Goal: Use online tool/utility: Utilize a website feature to perform a specific function

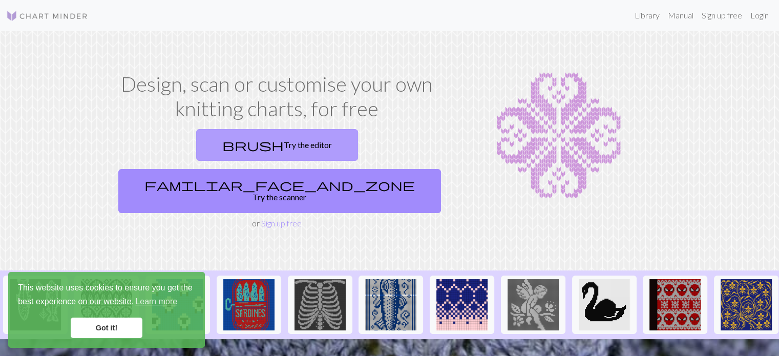
drag, startPoint x: 0, startPoint y: 0, endPoint x: 219, endPoint y: 142, distance: 261.2
click at [219, 142] on link "brush Try the editor" at bounding box center [277, 145] width 162 height 32
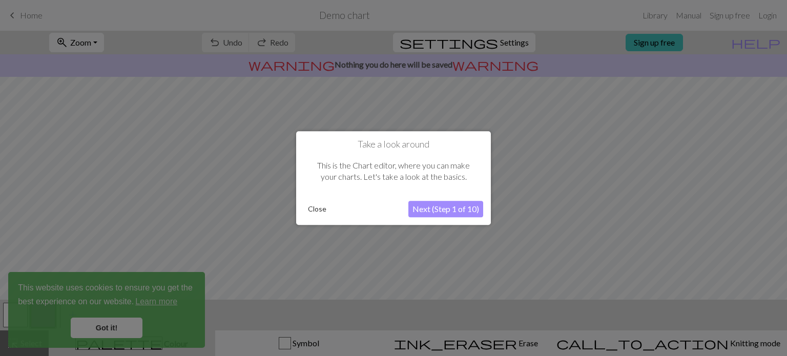
click at [431, 202] on button "Next (Step 1 of 10)" at bounding box center [445, 209] width 75 height 16
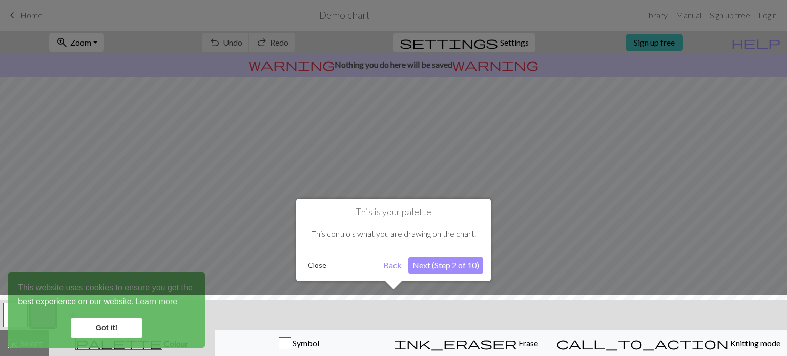
click at [383, 268] on button "Back" at bounding box center [392, 265] width 27 height 16
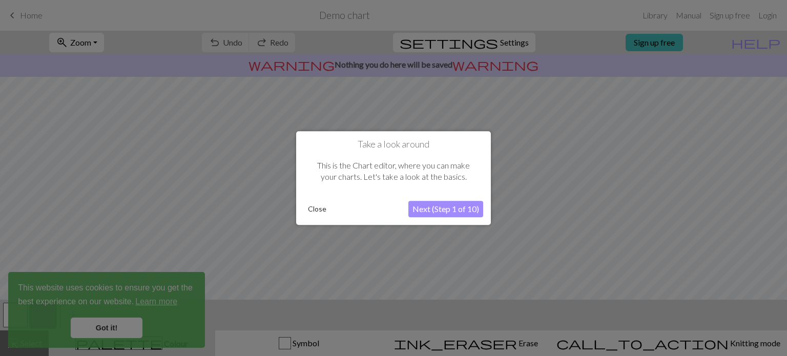
click at [430, 202] on button "Next (Step 1 of 10)" at bounding box center [445, 209] width 75 height 16
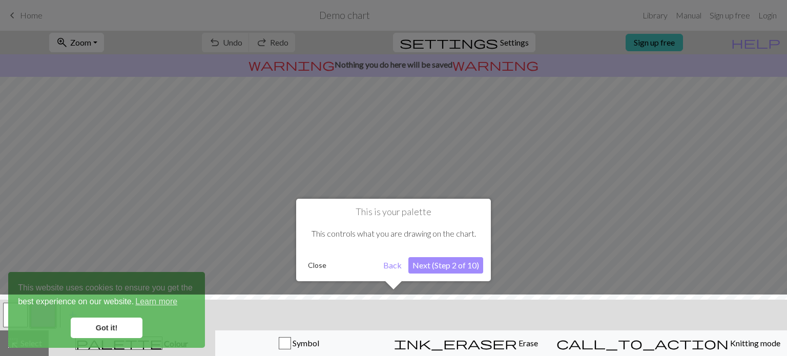
click at [427, 259] on button "Next (Step 2 of 10)" at bounding box center [445, 265] width 75 height 16
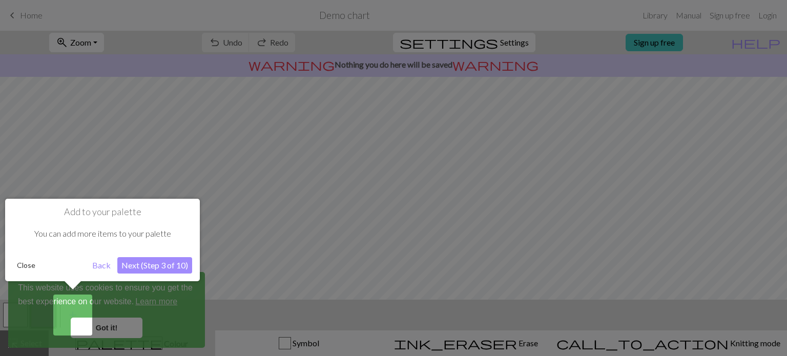
click at [177, 263] on button "Next (Step 3 of 10)" at bounding box center [154, 265] width 75 height 16
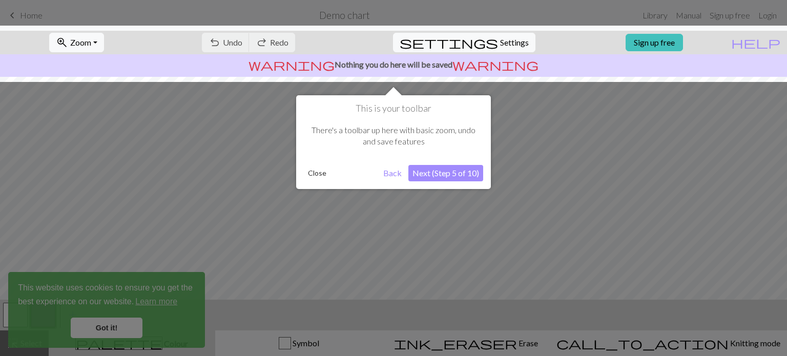
click at [441, 181] on button "Next (Step 5 of 10)" at bounding box center [445, 173] width 75 height 16
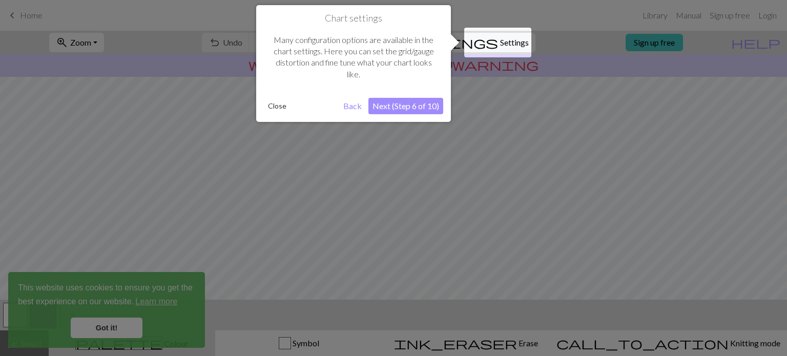
click at [416, 111] on button "Next (Step 6 of 10)" at bounding box center [405, 106] width 75 height 16
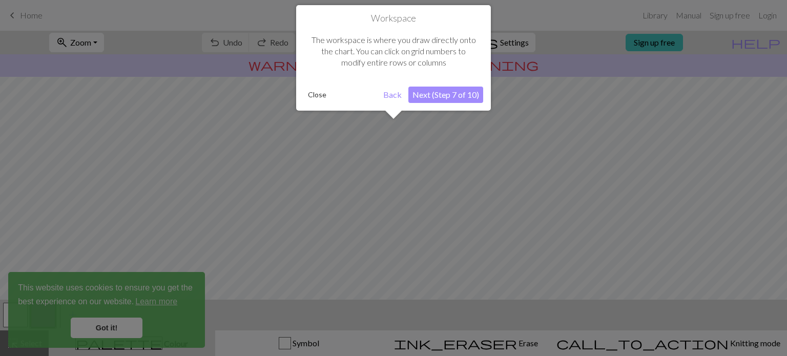
scroll to position [61, 0]
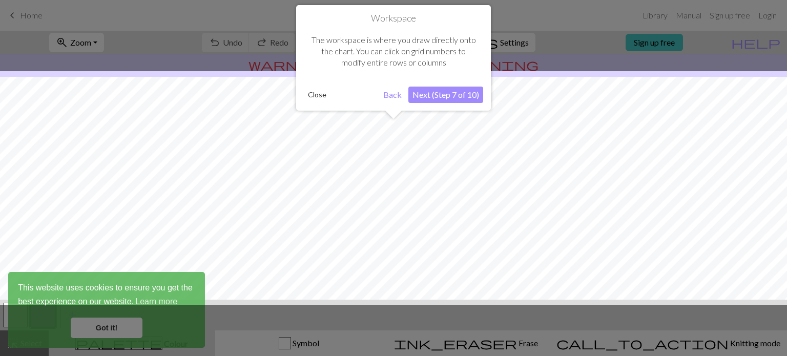
click at [427, 98] on button "Next (Step 7 of 10)" at bounding box center [445, 95] width 75 height 16
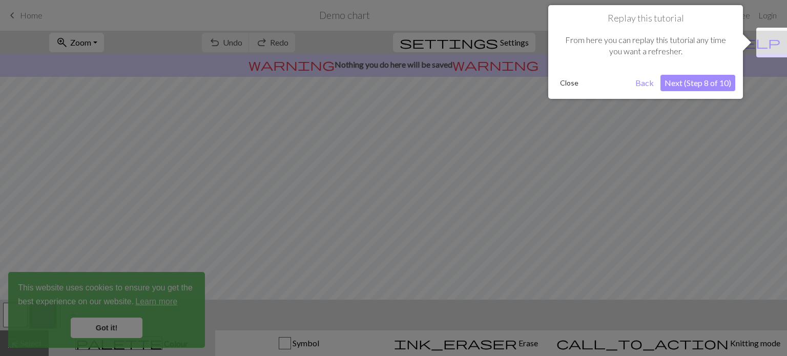
click at [677, 84] on button "Next (Step 8 of 10)" at bounding box center [697, 83] width 75 height 16
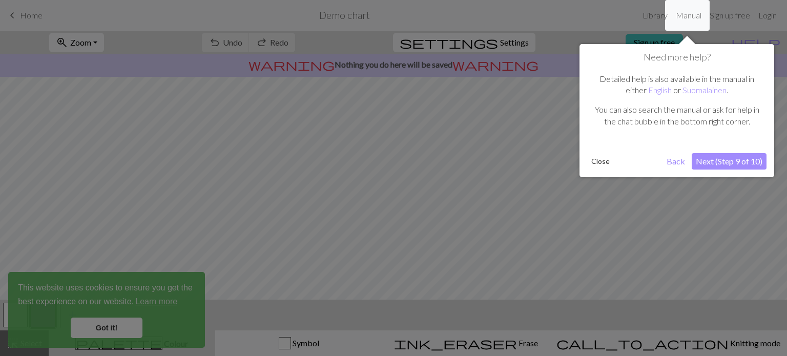
click at [711, 153] on button "Next (Step 9 of 10)" at bounding box center [729, 161] width 75 height 16
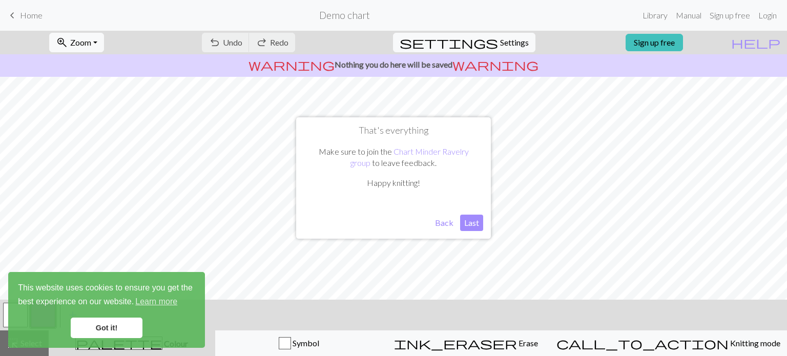
click at [442, 221] on button "Back" at bounding box center [444, 223] width 27 height 16
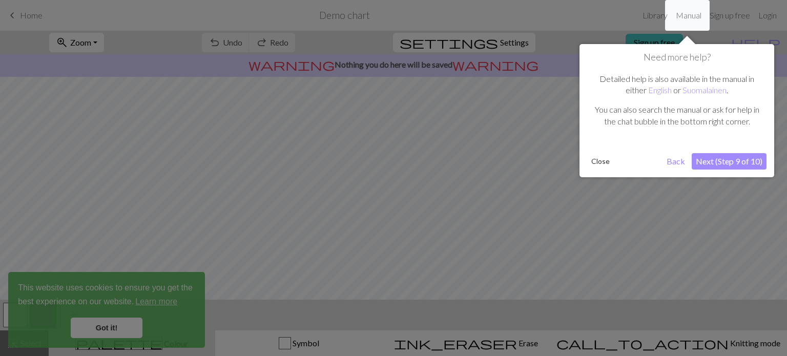
click at [705, 158] on button "Next (Step 9 of 10)" at bounding box center [729, 161] width 75 height 16
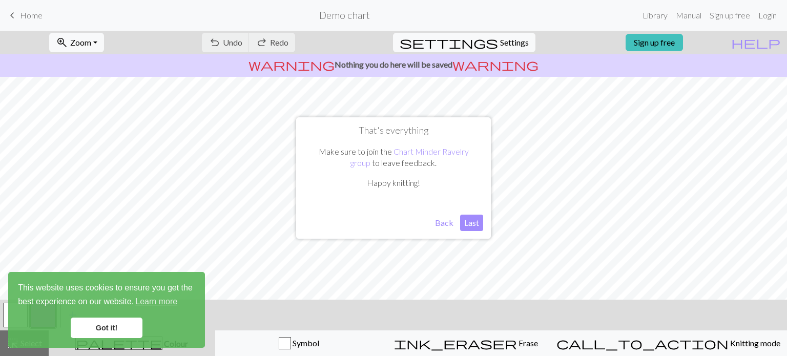
click at [472, 225] on button "Last" at bounding box center [471, 223] width 23 height 16
click at [110, 326] on link "Got it!" at bounding box center [107, 328] width 72 height 20
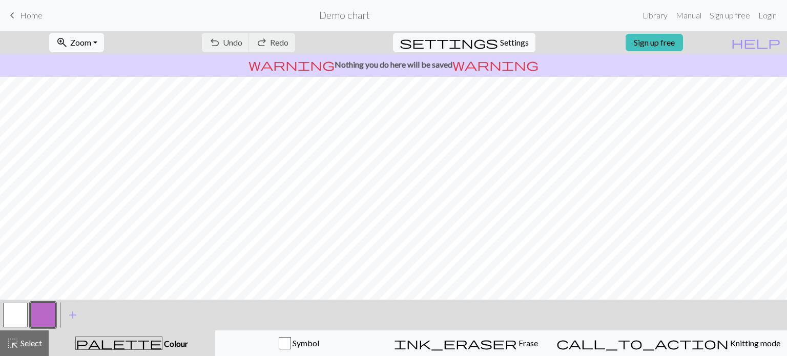
scroll to position [158, 0]
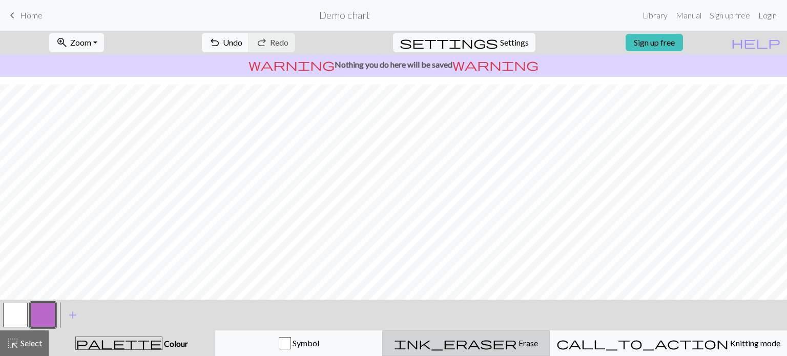
click at [517, 342] on span "Erase" at bounding box center [527, 343] width 21 height 10
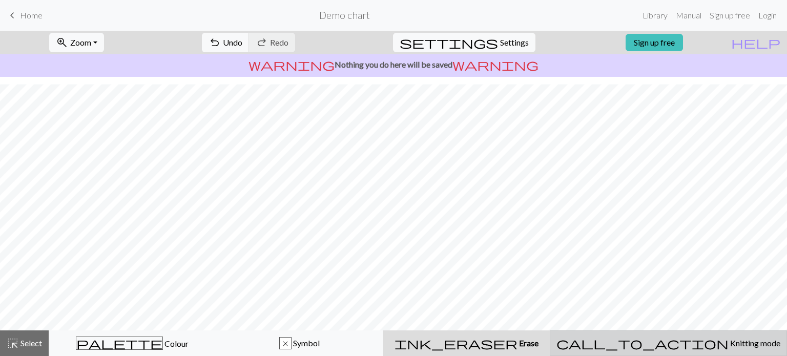
click at [677, 330] on button "call_to_action Knitting mode Knitting mode" at bounding box center [668, 343] width 237 height 26
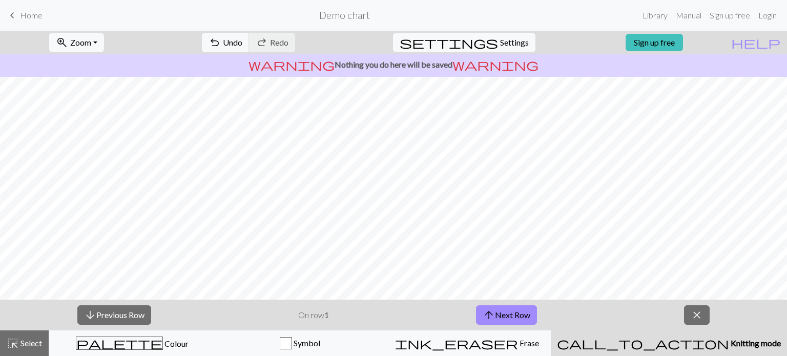
click at [312, 318] on p "On row 1" at bounding box center [313, 315] width 31 height 12
click at [516, 321] on button "arrow_upward Next Row" at bounding box center [506, 314] width 61 height 19
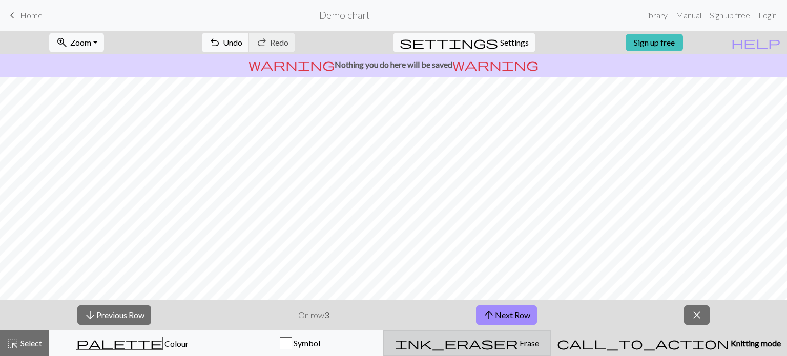
click at [518, 341] on span "Erase" at bounding box center [528, 343] width 21 height 10
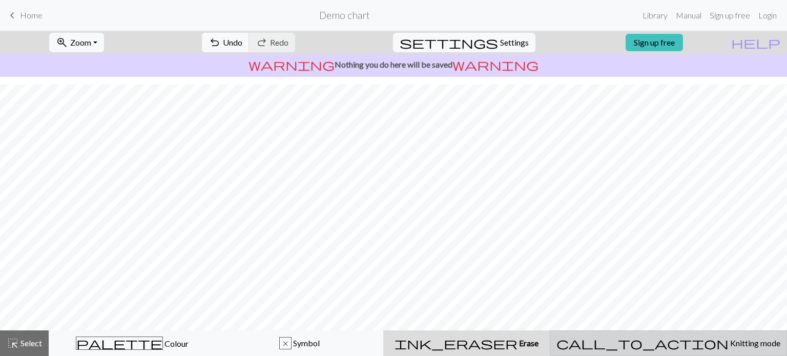
click at [649, 336] on button "call_to_action Knitting mode Knitting mode" at bounding box center [668, 343] width 237 height 26
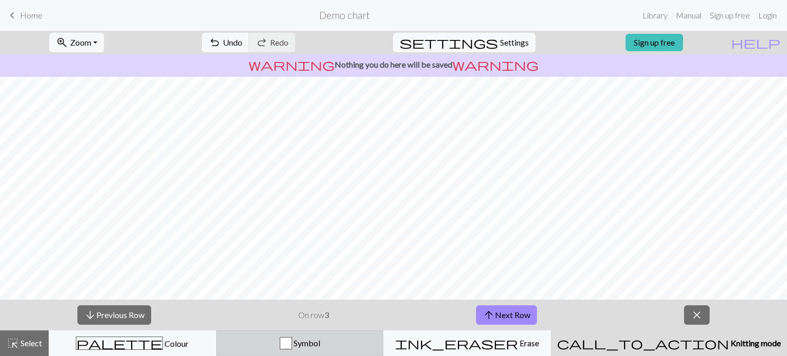
click at [292, 340] on div "button" at bounding box center [286, 343] width 12 height 12
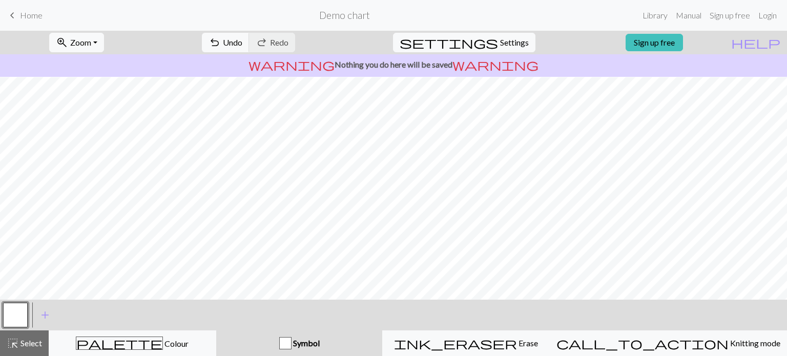
click at [291, 340] on div "button" at bounding box center [285, 343] width 12 height 12
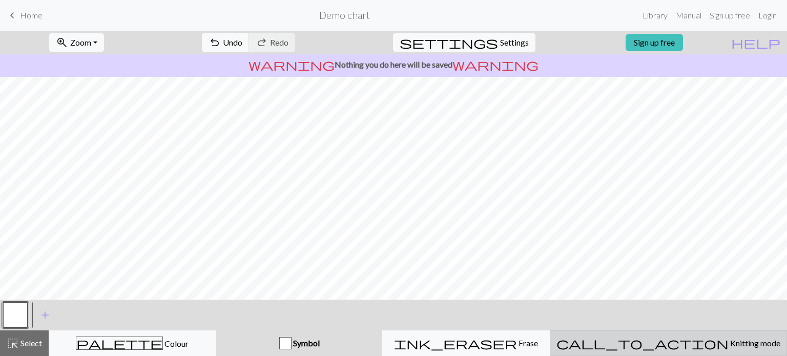
click at [639, 330] on button "call_to_action Knitting mode Knitting mode" at bounding box center [668, 343] width 237 height 26
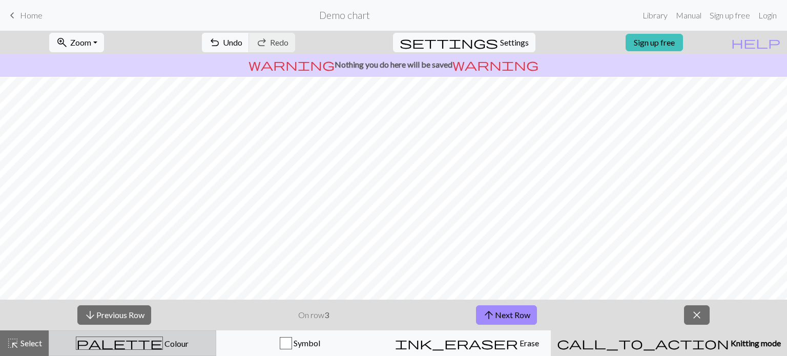
click at [179, 344] on div "palette Colour Colour" at bounding box center [132, 343] width 154 height 13
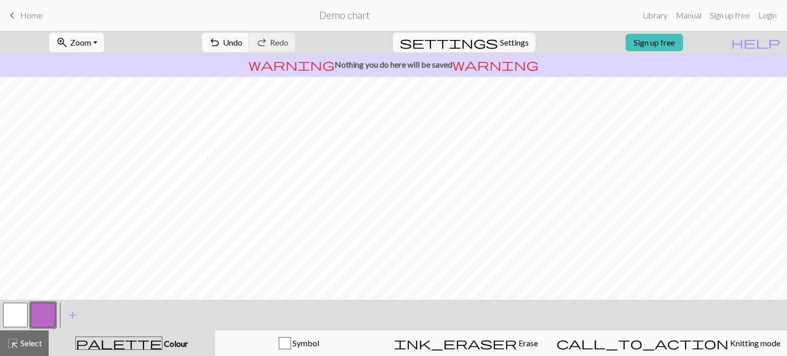
drag, startPoint x: 30, startPoint y: 309, endPoint x: 16, endPoint y: 309, distance: 13.8
click at [16, 309] on div at bounding box center [29, 315] width 55 height 28
click at [16, 309] on button "button" at bounding box center [15, 315] width 25 height 25
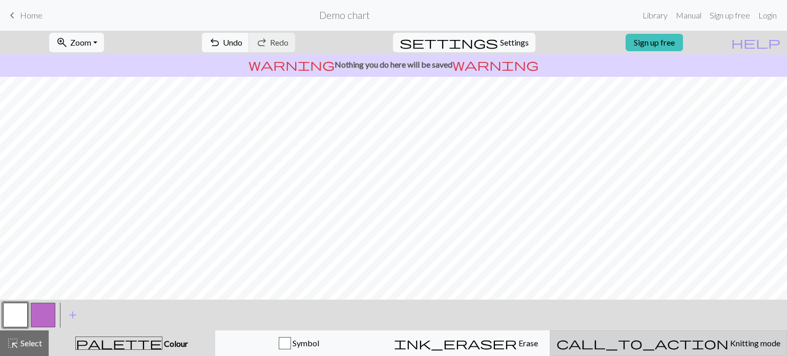
click at [681, 352] on button "call_to_action Knitting mode Knitting mode" at bounding box center [668, 343] width 237 height 26
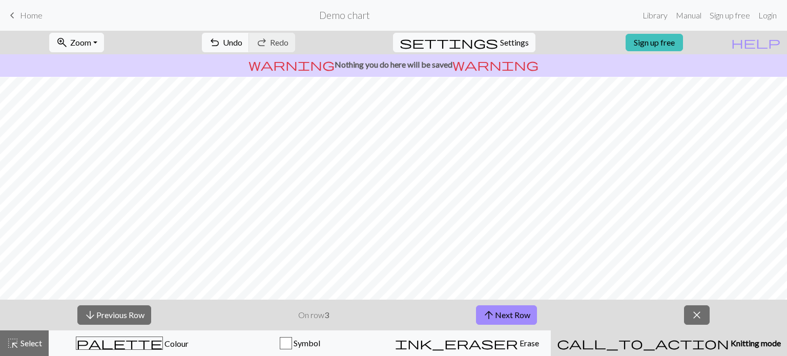
click at [436, 269] on div "zoom_in Zoom Zoom Fit all Fit width Fit height 50% 100% 150% 200% undo Undo Und…" at bounding box center [393, 193] width 787 height 325
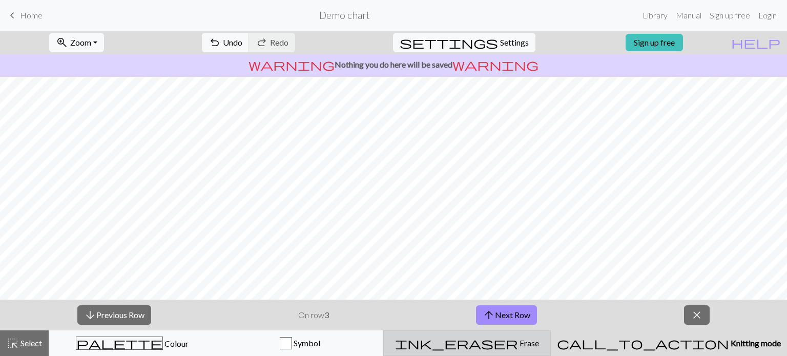
click at [493, 347] on span "ink_eraser" at bounding box center [456, 343] width 123 height 14
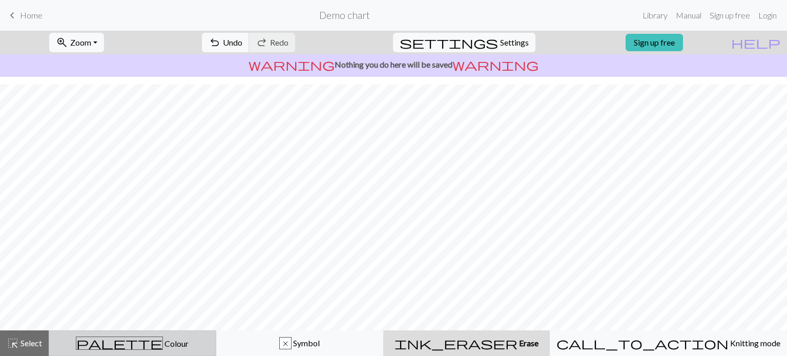
click at [159, 351] on button "palette Colour Colour" at bounding box center [133, 343] width 168 height 26
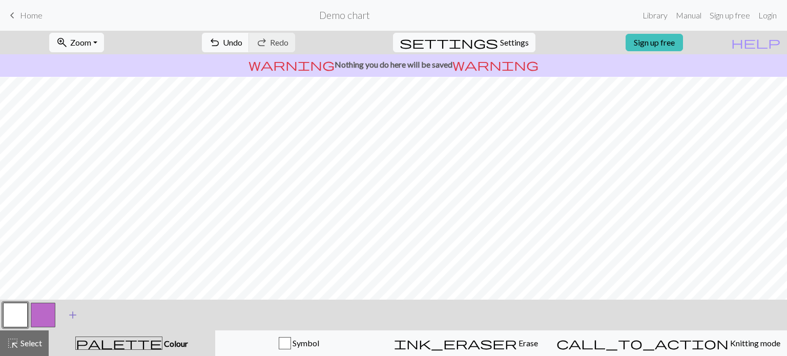
click at [70, 320] on span "add" at bounding box center [73, 315] width 12 height 14
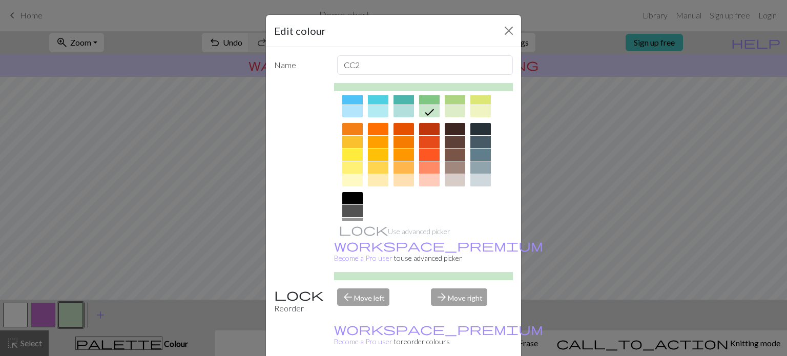
scroll to position [120, 0]
click at [342, 196] on div at bounding box center [352, 197] width 20 height 12
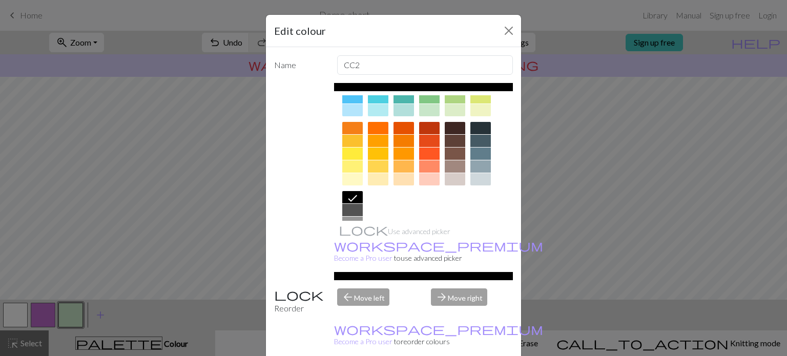
click at [638, 211] on div "Edit colour Name CC2 Use advanced picker workspace_premium Become a Pro user to…" at bounding box center [393, 178] width 787 height 356
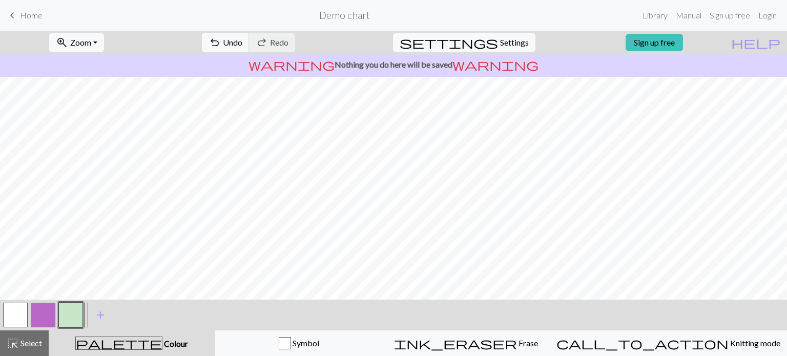
scroll to position [158, 0]
